Goal: Task Accomplishment & Management: Complete application form

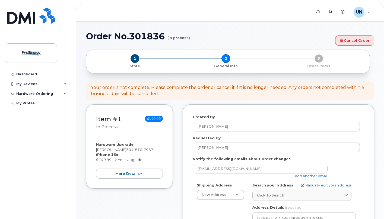
select select
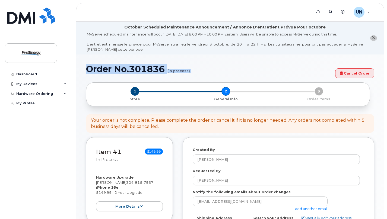
drag, startPoint x: 387, startPoint y: 49, endPoint x: 388, endPoint y: 62, distance: 12.5
click at [387, 62] on html "Support Alerts Knowledge Base UN Uhrich, Nathan S Employee English Français Sig…" at bounding box center [193, 200] width 387 height 400
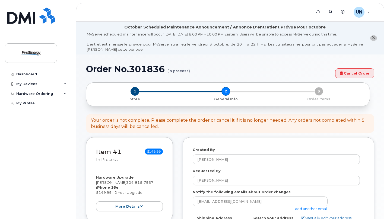
click at [387, 87] on body "Support Alerts Knowledge Base UN Uhrich, Nathan S Employee English Français Sig…" at bounding box center [193, 200] width 387 height 400
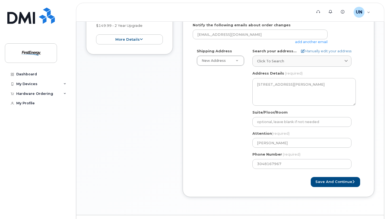
scroll to position [179, 0]
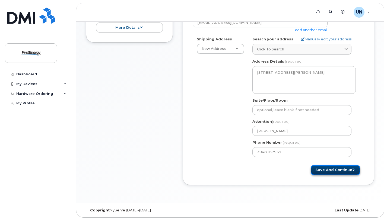
click at [334, 169] on button "Save and Continue" at bounding box center [335, 170] width 49 height 10
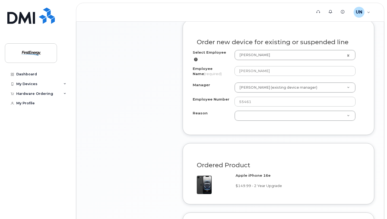
scroll to position [325, 0]
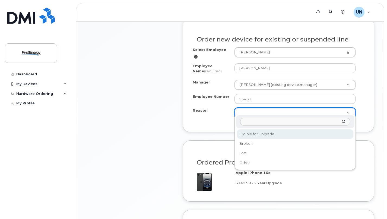
select select "eligible_for_upgrade"
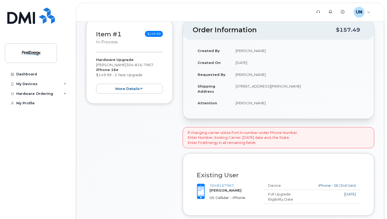
scroll to position [118, 0]
click at [376, 48] on div "Order No.301836 (in process) Cancel Order × Share This Order If you want to all…" at bounding box center [230, 214] width 308 height 557
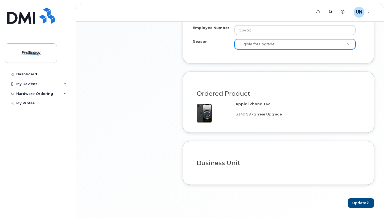
scroll to position [405, 0]
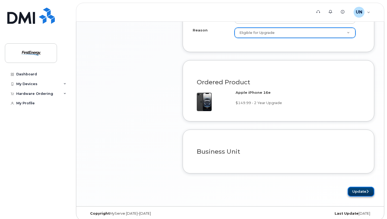
click at [366, 188] on button "Update" at bounding box center [361, 192] width 27 height 10
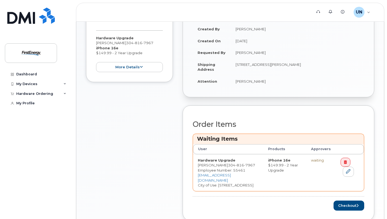
scroll to position [180, 0]
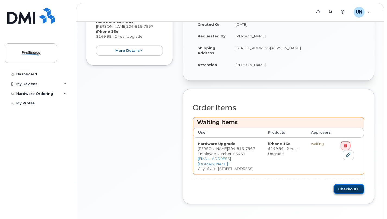
click at [349, 190] on button "Checkout" at bounding box center [349, 189] width 31 height 10
